Goal: Task Accomplishment & Management: Use online tool/utility

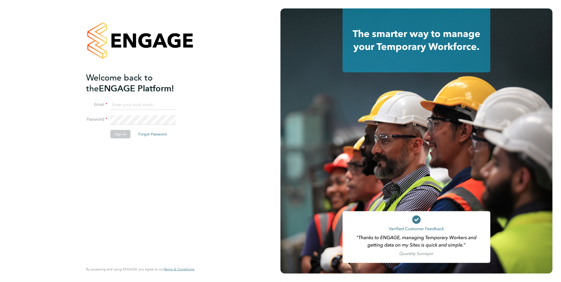
type input "ljones@fr-group.co.uk"
click at [185, 161] on div "Welcome back to the ENGAGE Platform! Email ljones@fr-group.co.uk Password Sign …" at bounding box center [137, 167] width 103 height 190
click at [122, 136] on button "Sign In" at bounding box center [120, 134] width 20 height 8
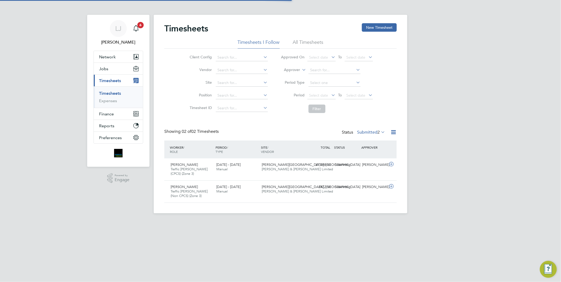
scroll to position [13, 46]
click at [382, 25] on button "New Timesheet" at bounding box center [379, 27] width 35 height 8
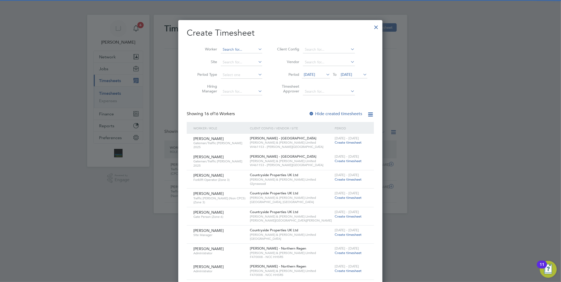
scroll to position [542, 204]
click at [237, 52] on input at bounding box center [241, 49] width 41 height 7
click at [250, 58] on li "[PERSON_NAME] n [PERSON_NAME]" at bounding box center [250, 56] width 59 height 7
type input "[PERSON_NAME]"
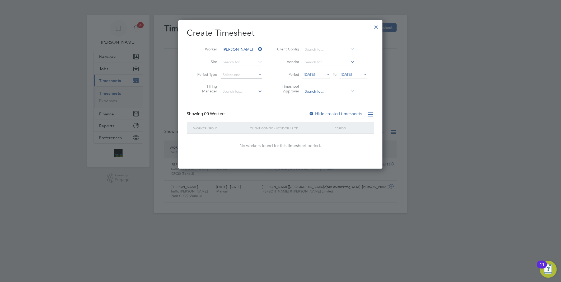
scroll to position [149, 204]
click at [324, 112] on label "Hide created timesheets" at bounding box center [336, 113] width 54 height 5
click at [324, 114] on label "Hide created timesheets" at bounding box center [336, 113] width 54 height 5
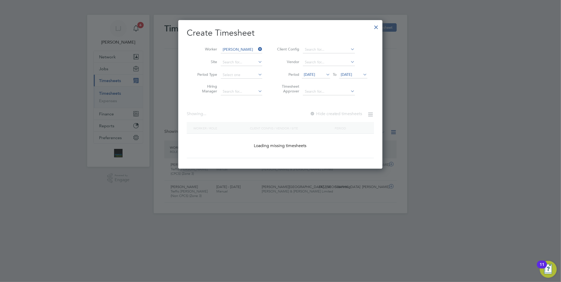
scroll to position [161, 204]
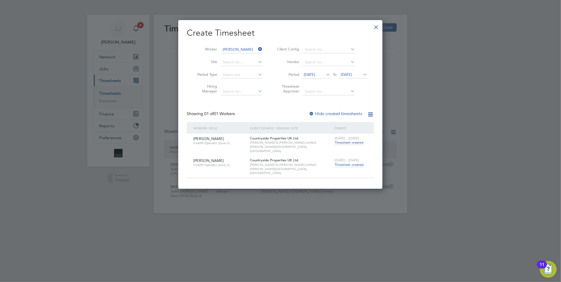
click at [353, 162] on span "Timesheet created" at bounding box center [349, 164] width 29 height 5
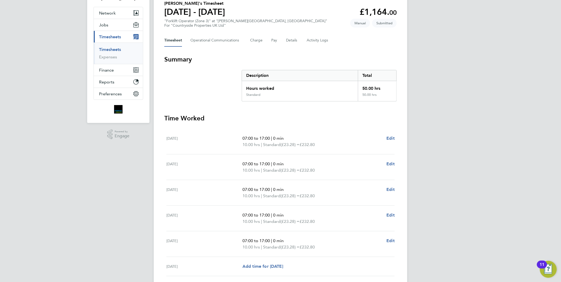
scroll to position [15, 0]
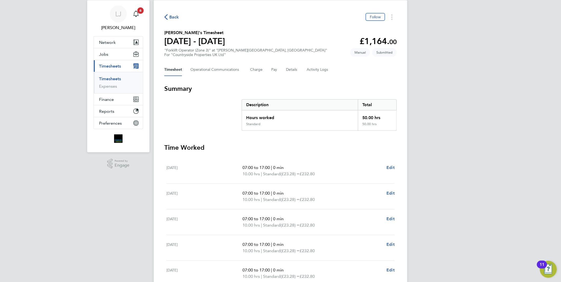
click at [172, 15] on span "Back" at bounding box center [174, 17] width 10 height 6
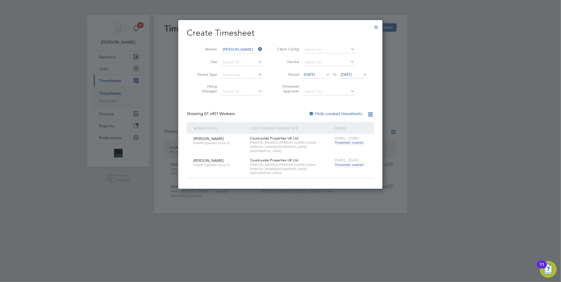
click at [375, 28] on div at bounding box center [377, 26] width 10 height 10
